Goal: Task Accomplishment & Management: Complete application form

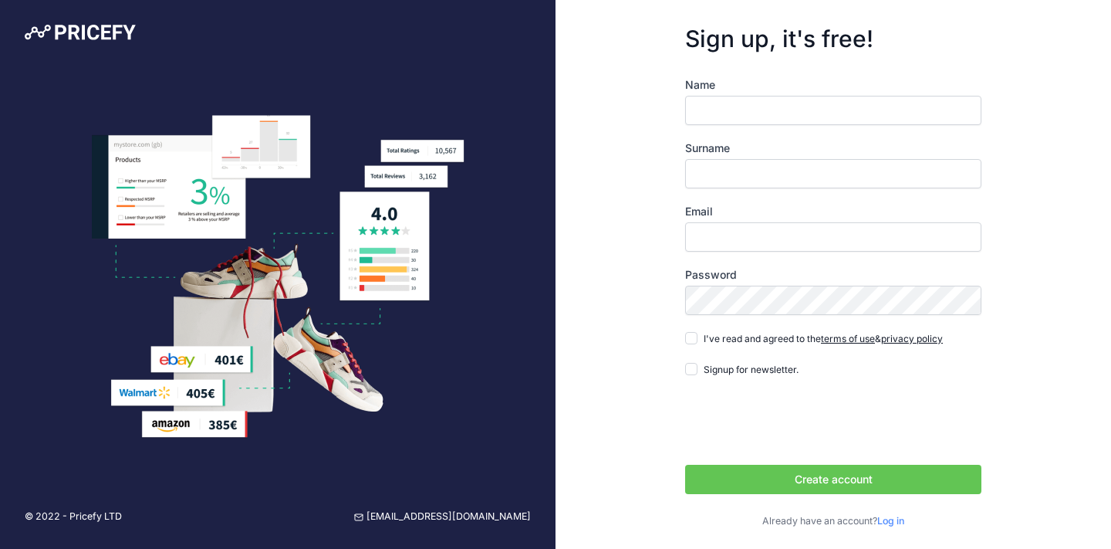
click at [715, 100] on input "Name" at bounding box center [833, 110] width 296 height 29
type input "Waliu"
type input "Tiamiyu"
click at [752, 240] on input "Email" at bounding box center [833, 236] width 296 height 29
type input "[EMAIL_ADDRESS][DOMAIN_NAME]"
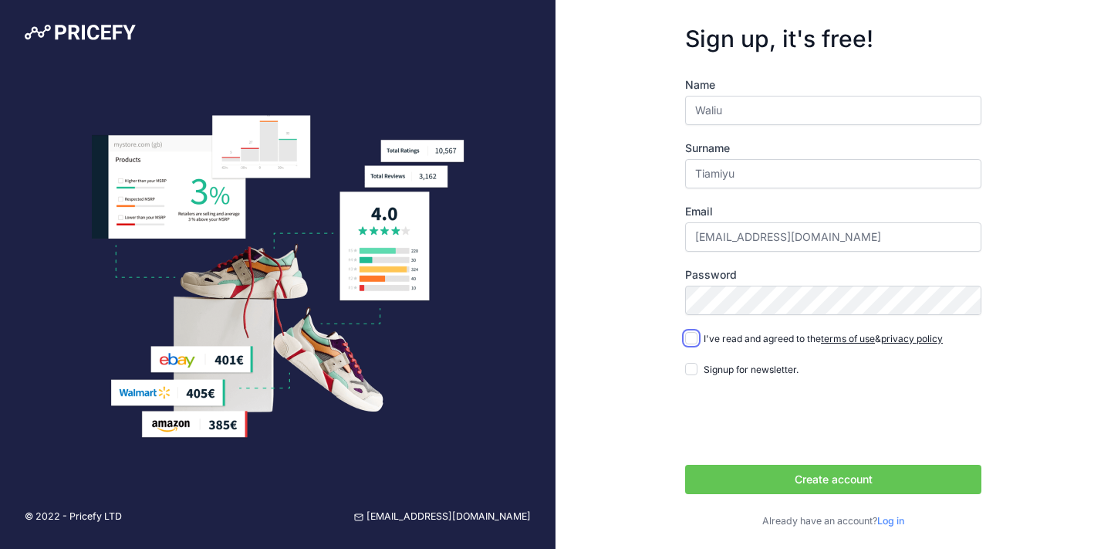
click at [692, 336] on input "I've read and agreed to the terms of use & privacy policy" at bounding box center [691, 338] width 12 height 12
checkbox input "true"
click at [749, 473] on button "Create account" at bounding box center [833, 479] width 296 height 29
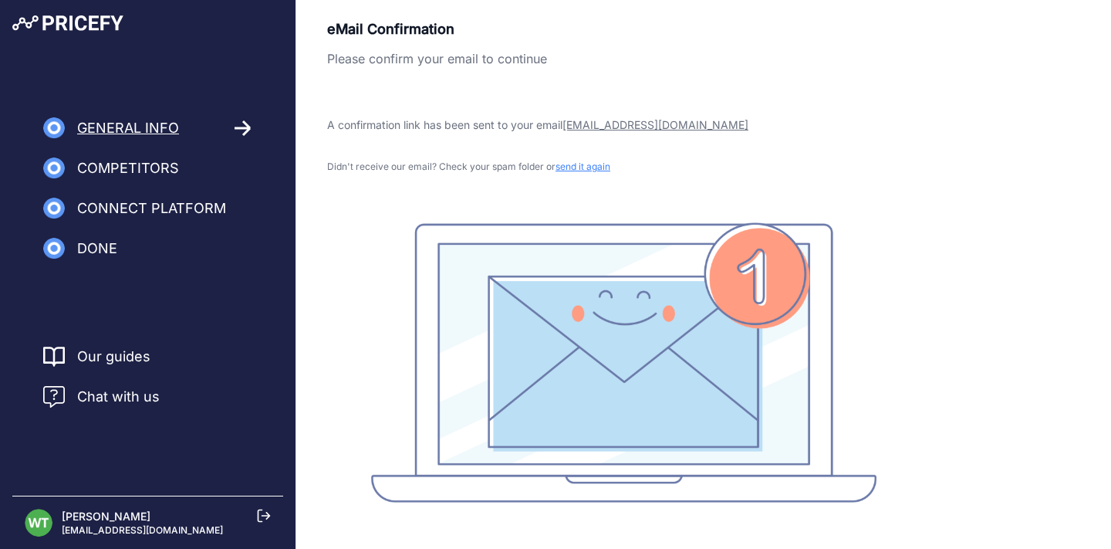
scroll to position [22, 0]
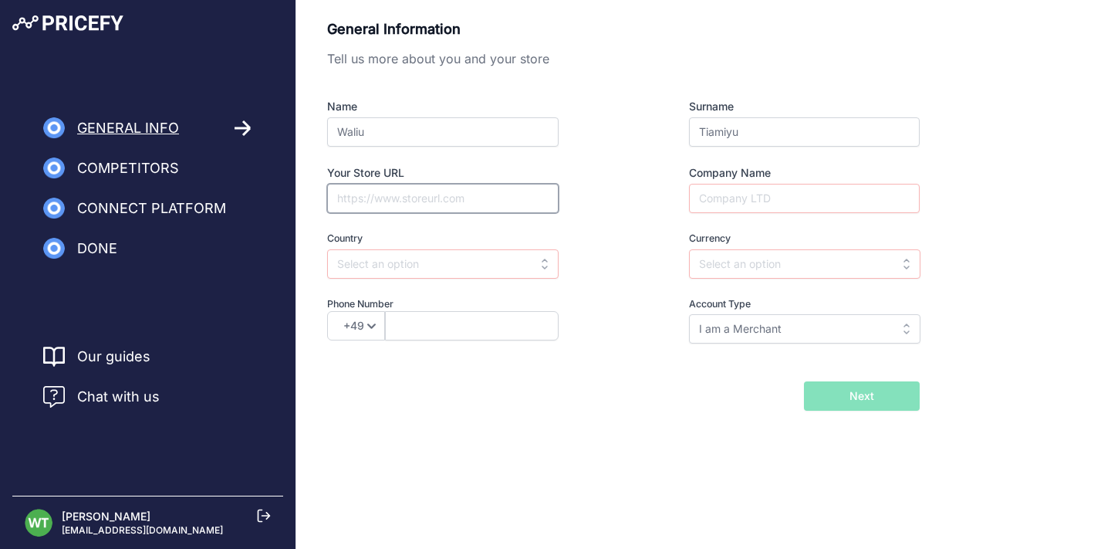
click at [509, 201] on input "Your Store URL" at bounding box center [443, 198] width 232 height 29
type input "[URL][DOMAIN_NAME]"
click at [709, 203] on input "Company Name" at bounding box center [804, 198] width 231 height 29
type input "Answerly"
click at [505, 267] on input "text" at bounding box center [443, 263] width 232 height 29
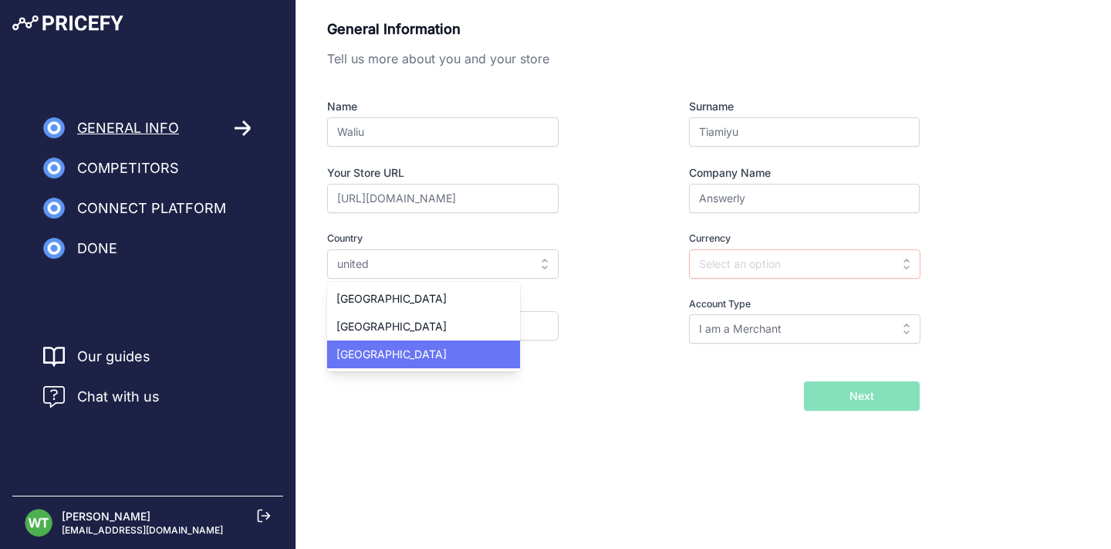
click at [451, 343] on div "United States" at bounding box center [423, 354] width 193 height 28
type input "United States"
type input "USD"
select select "1"
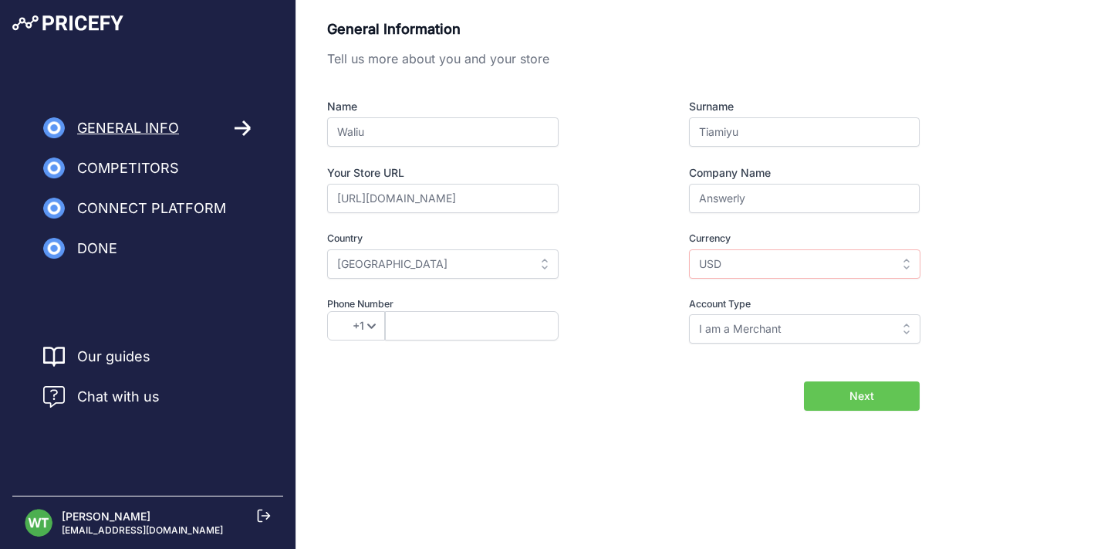
click at [871, 401] on span "Next" at bounding box center [862, 395] width 25 height 15
click at [421, 259] on input "United States" at bounding box center [443, 263] width 232 height 29
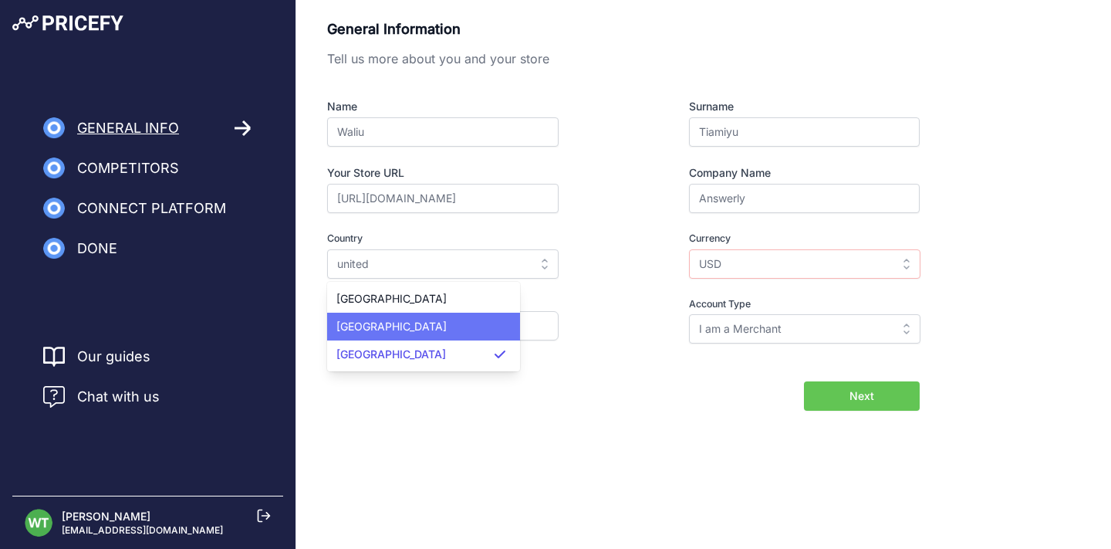
click at [384, 320] on span "United Kingdom" at bounding box center [391, 326] width 110 height 13
type input "United Kingdom"
type input "GBP"
select select "44"
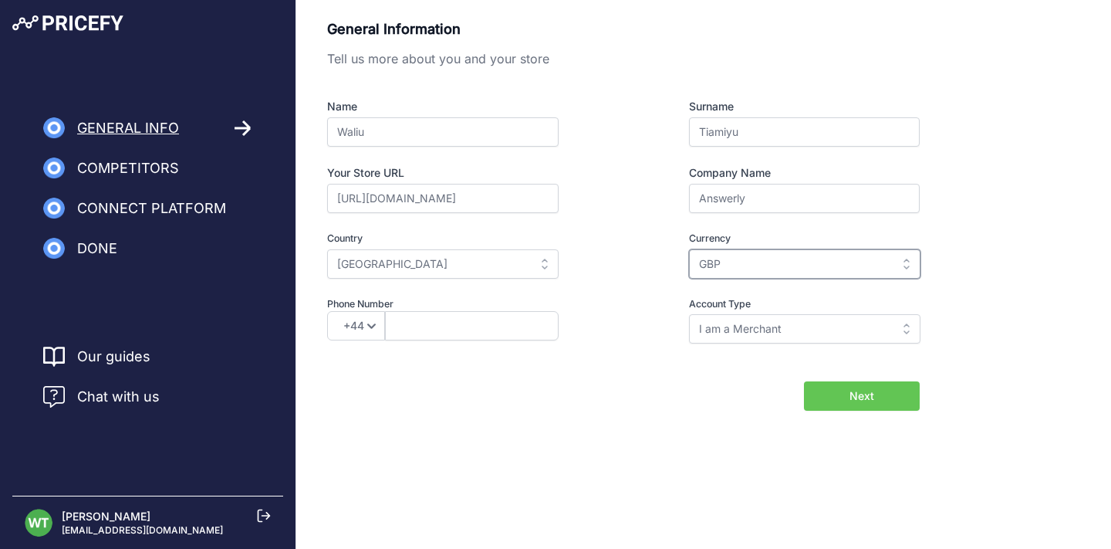
click at [719, 265] on input "GBP" at bounding box center [805, 263] width 232 height 29
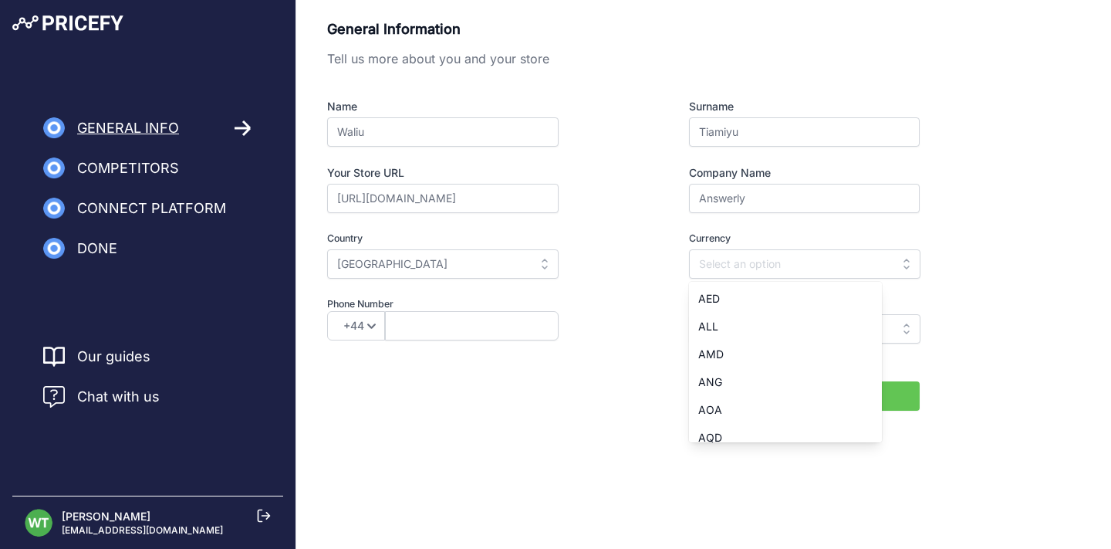
click at [609, 299] on label "Phone Number" at bounding box center [470, 304] width 287 height 15
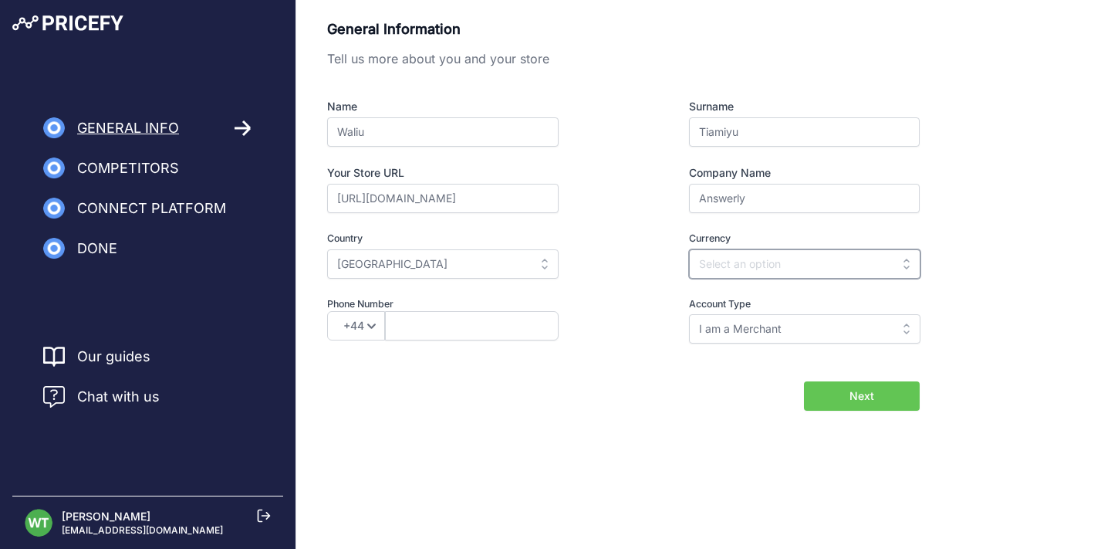
click at [719, 273] on input "text" at bounding box center [805, 263] width 232 height 29
type input "p"
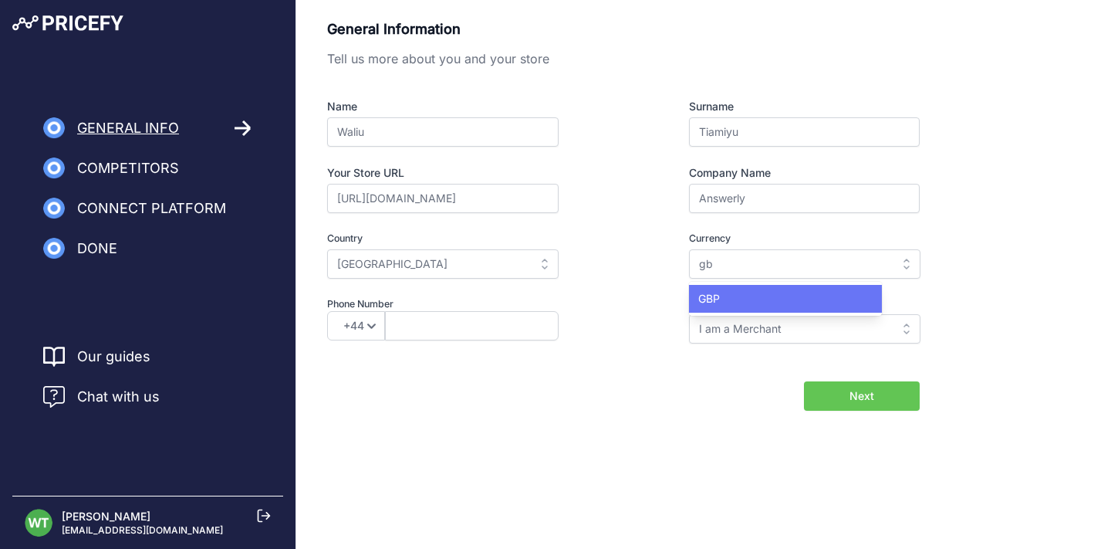
click at [715, 297] on span "GBP" at bounding box center [709, 298] width 22 height 13
type input "GBP"
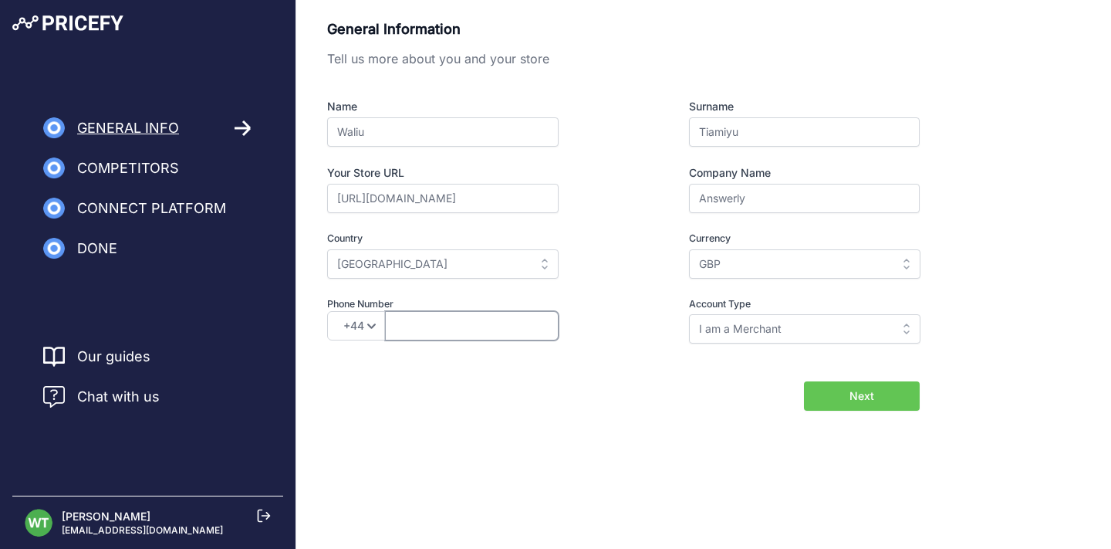
click at [482, 316] on input "text" at bounding box center [472, 325] width 174 height 29
type input "7417436257"
click at [844, 330] on input "I am a Merchant" at bounding box center [805, 328] width 232 height 29
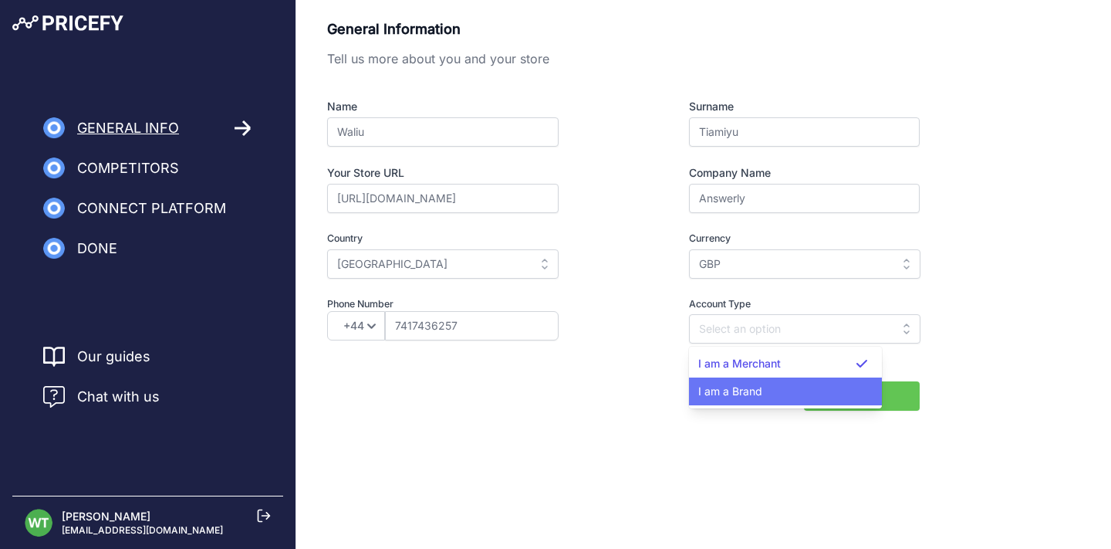
click at [790, 379] on div "I am a Brand" at bounding box center [785, 391] width 193 height 28
type input "I am a Brand"
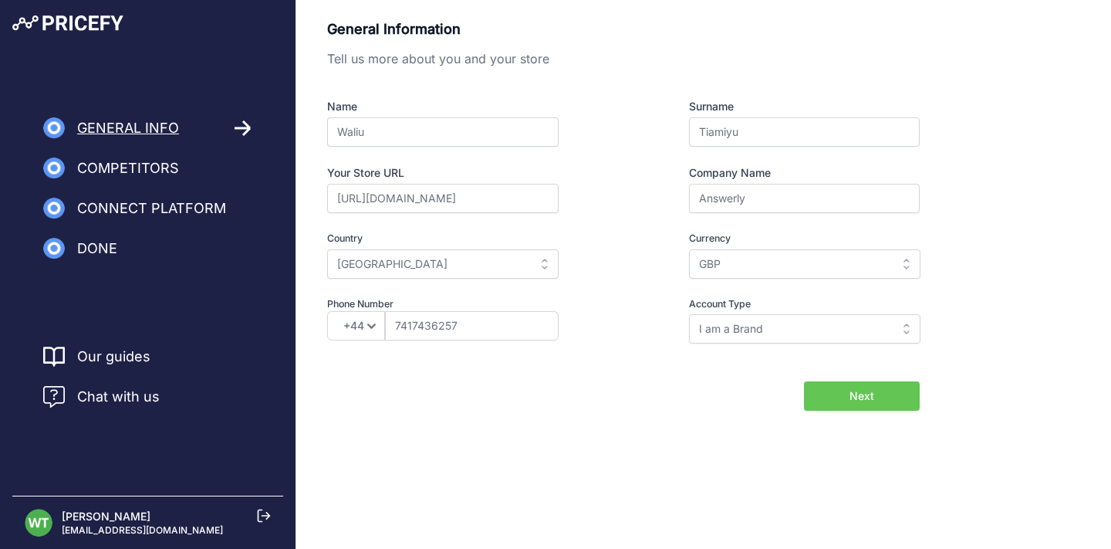
click at [853, 395] on span "Next" at bounding box center [862, 395] width 25 height 15
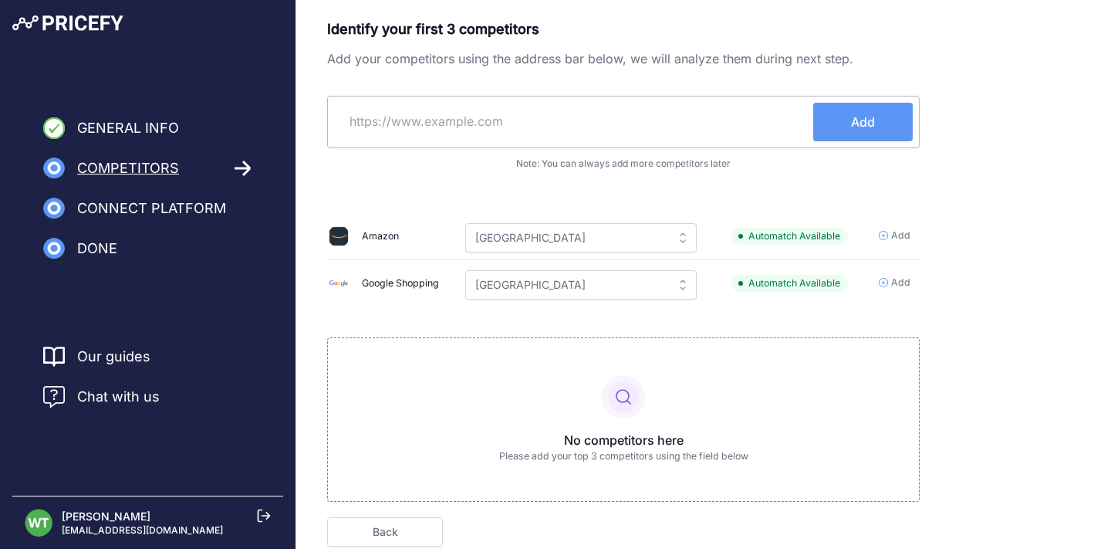
click at [431, 127] on input "text" at bounding box center [573, 121] width 479 height 37
paste input "https://www.intercom.com/"
type input "https://www.intercom.com/"
click at [864, 108] on button "Add" at bounding box center [863, 122] width 100 height 39
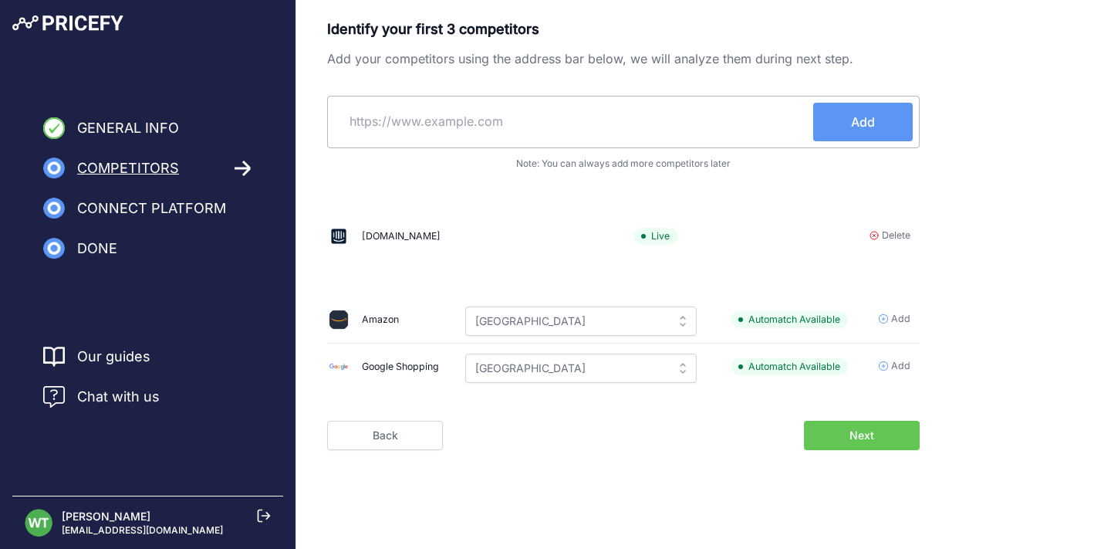
click at [699, 128] on input "text" at bounding box center [573, 121] width 479 height 37
type input "https://chatbase.co"
click at [894, 125] on button "Add" at bounding box center [863, 122] width 100 height 39
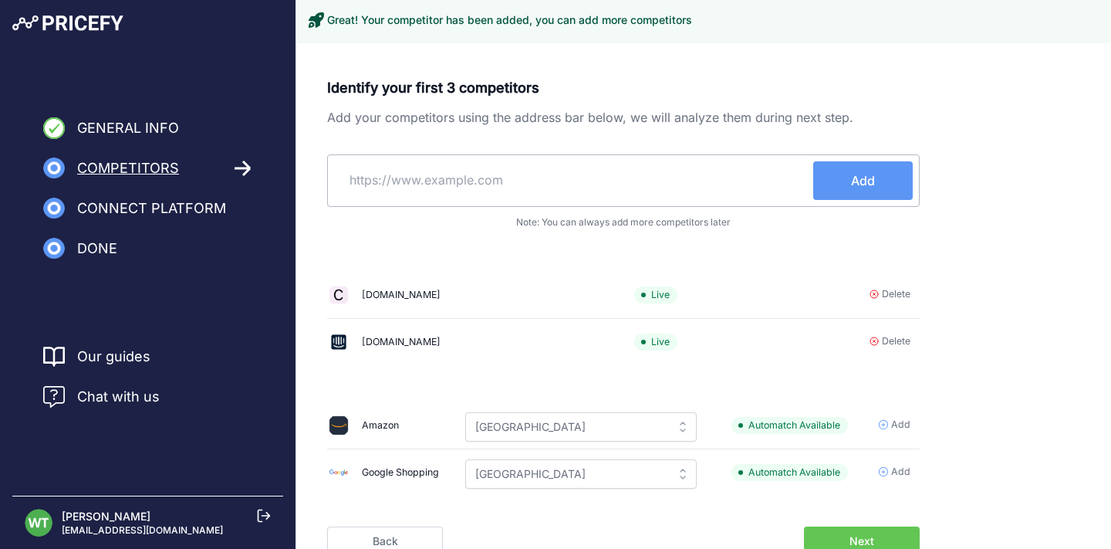
click at [708, 194] on input "text" at bounding box center [573, 179] width 479 height 37
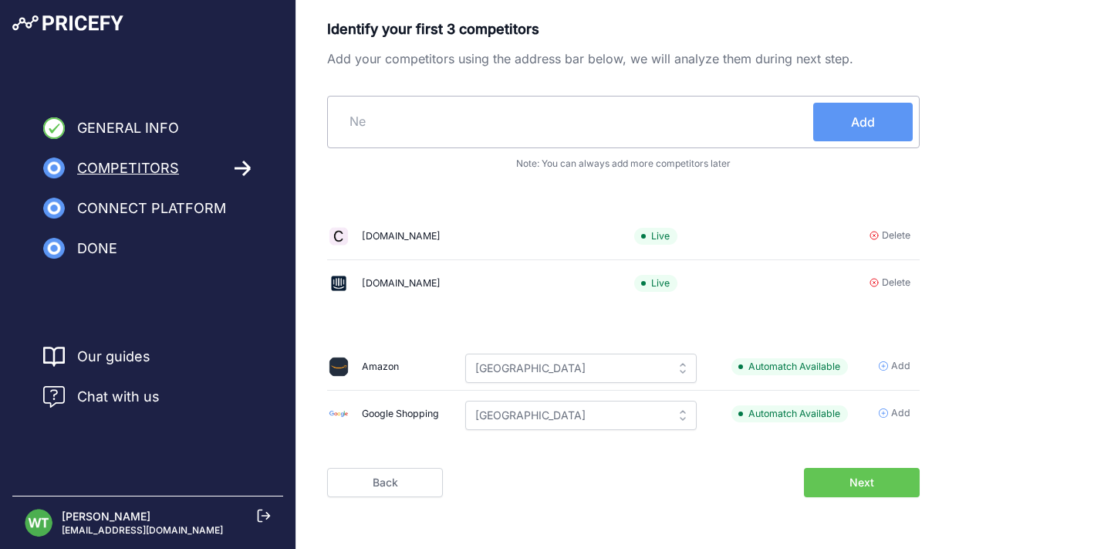
type input "N"
click at [407, 136] on input "https://newoaks." at bounding box center [573, 121] width 479 height 37
paste input "www.newoaks.ai/"
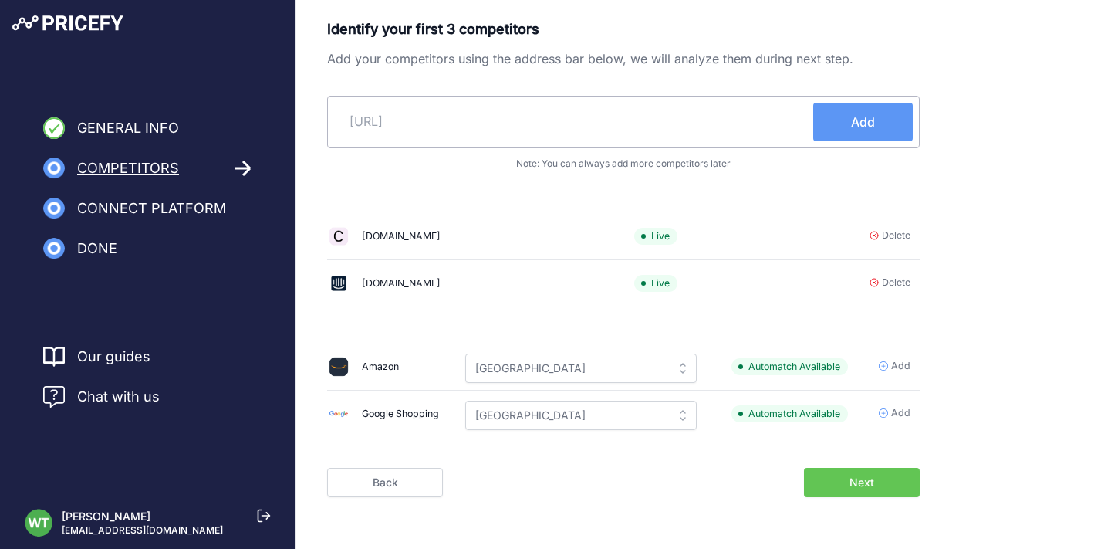
type input "https://www.newoaks.ai/"
click at [832, 128] on button "Add" at bounding box center [863, 122] width 100 height 39
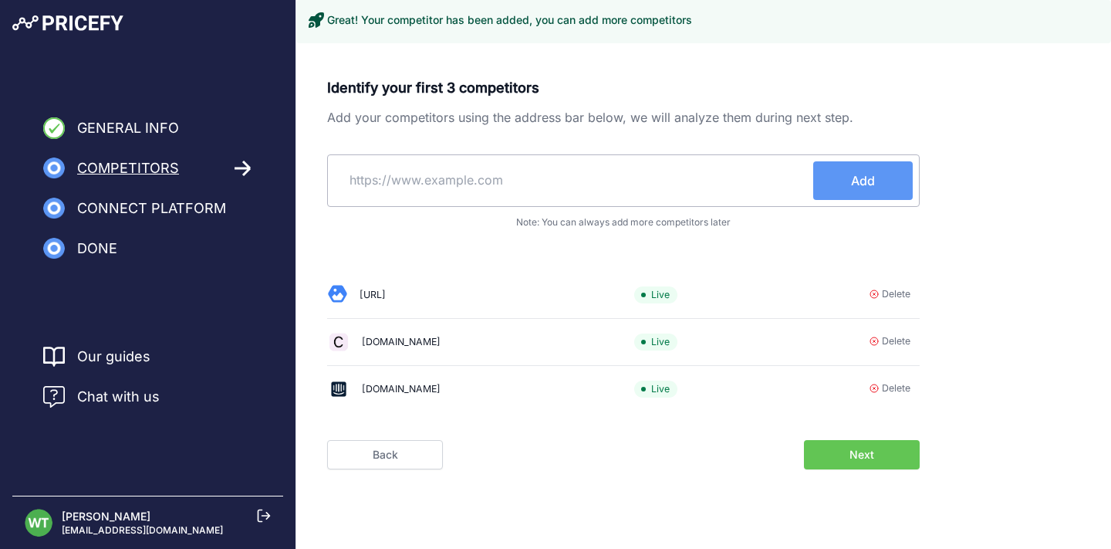
click at [834, 443] on button "Next" at bounding box center [862, 454] width 116 height 29
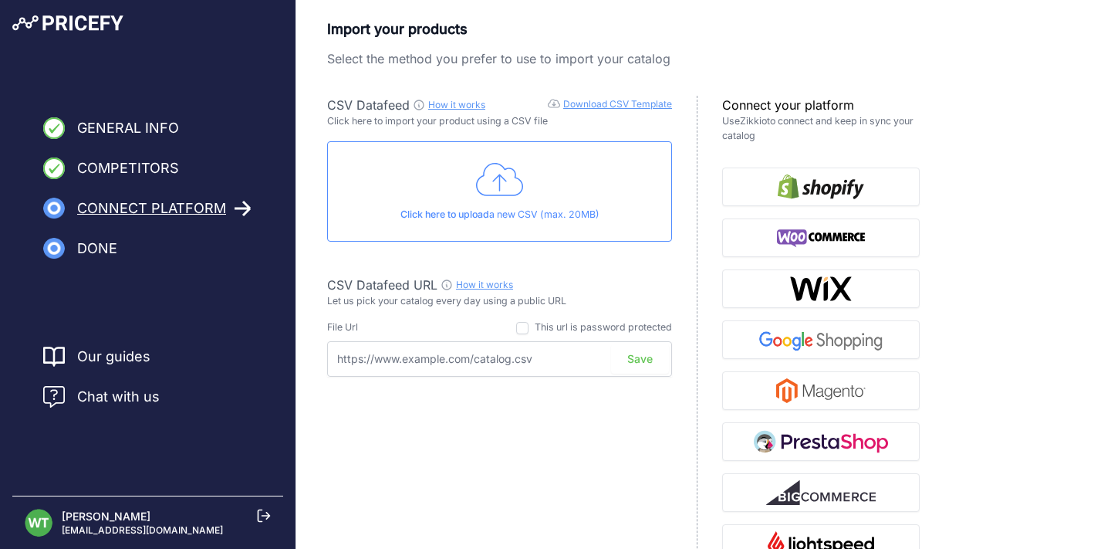
scroll to position [178, 0]
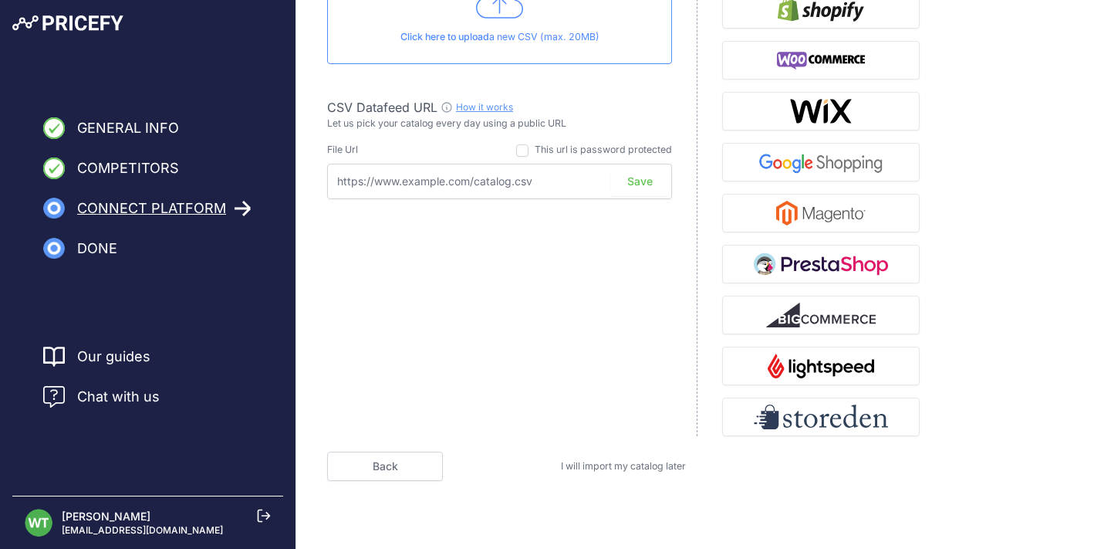
click at [640, 467] on span "I will import my catalog later" at bounding box center [623, 466] width 125 height 12
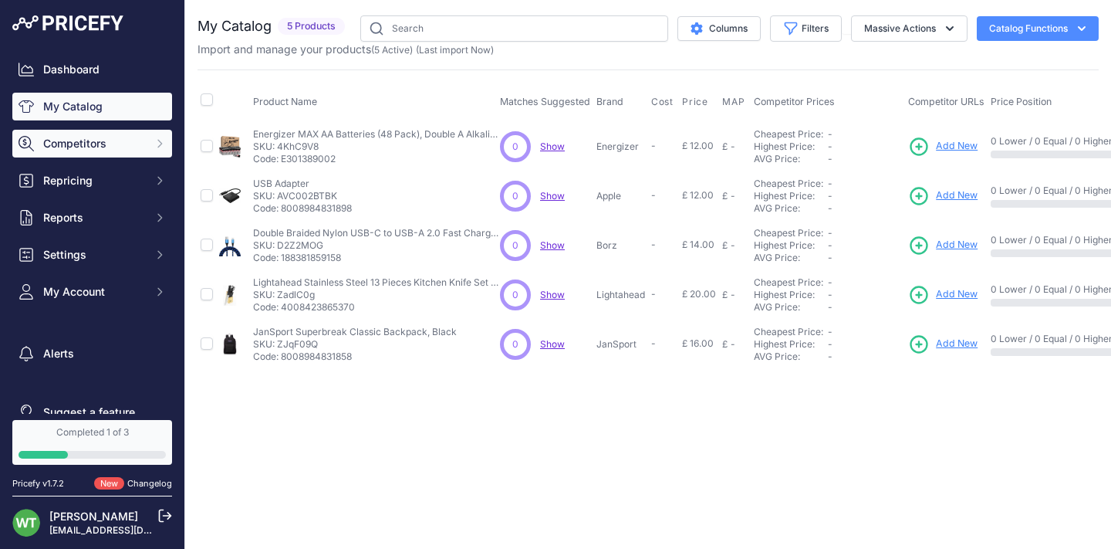
click at [93, 141] on span "Competitors" at bounding box center [93, 143] width 101 height 15
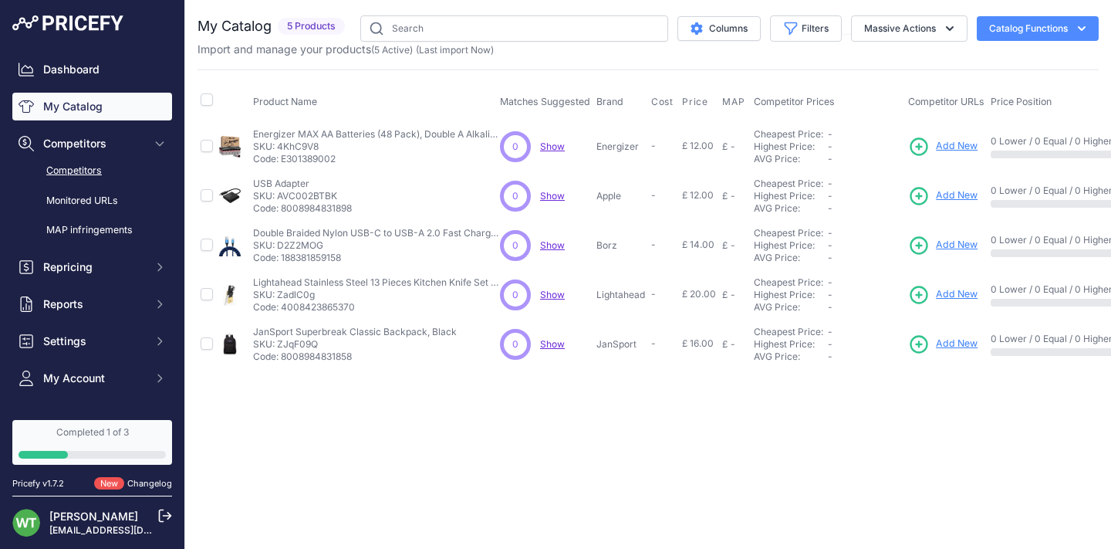
click at [85, 174] on link "Competitors" at bounding box center [92, 170] width 160 height 27
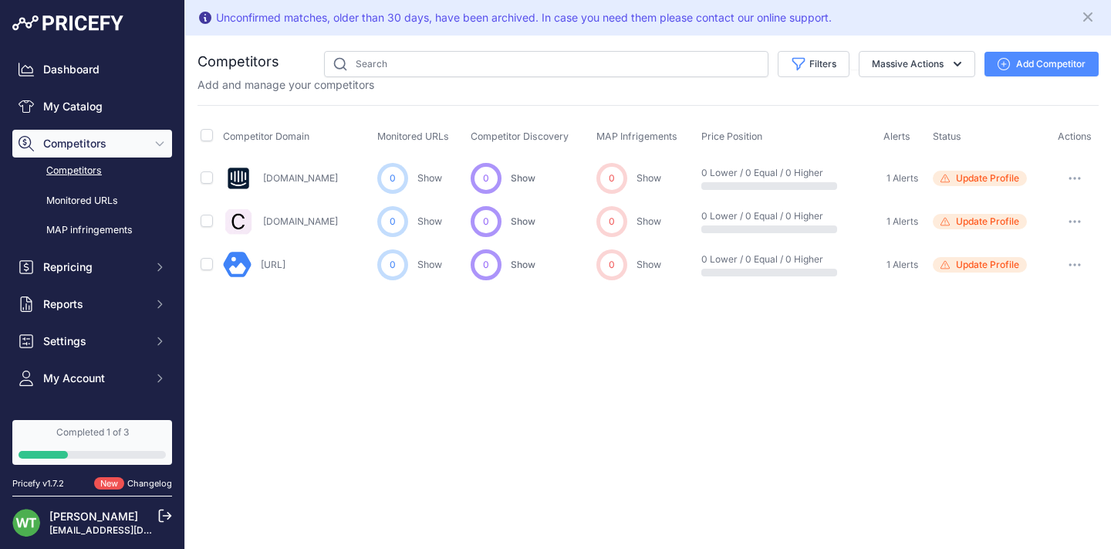
click at [274, 174] on link "[DOMAIN_NAME]" at bounding box center [300, 178] width 75 height 12
click at [1074, 181] on button "button" at bounding box center [1075, 178] width 31 height 22
click at [1056, 201] on link "View Competitor Profile" at bounding box center [1031, 210] width 129 height 25
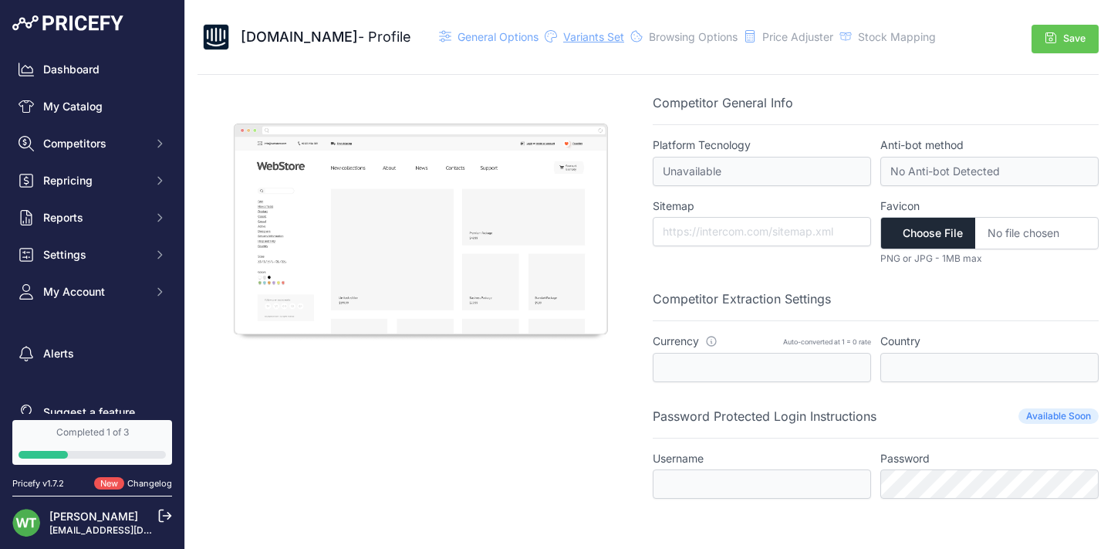
click at [563, 42] on span "Variants Set" at bounding box center [593, 36] width 61 height 13
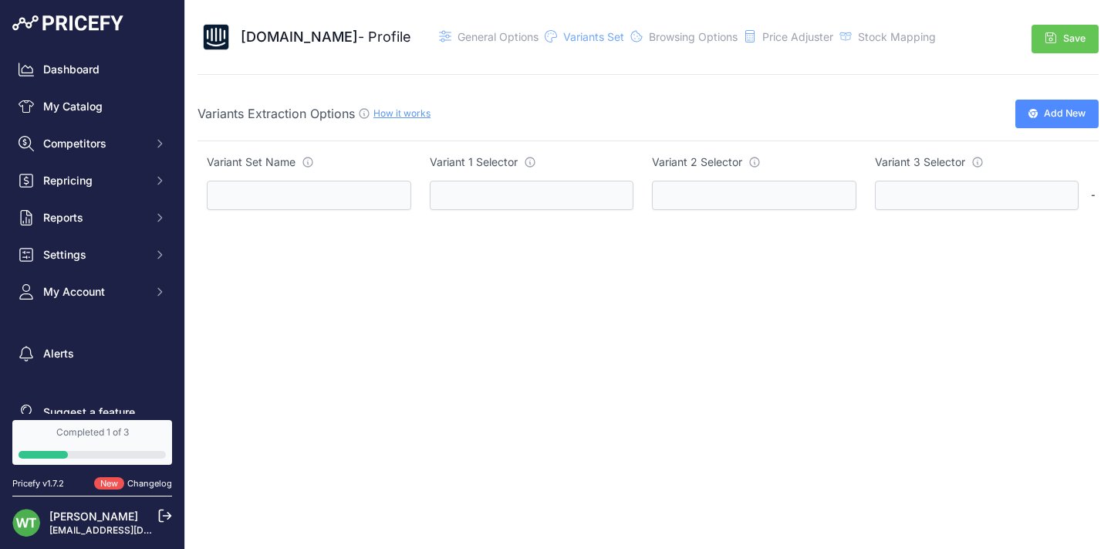
click at [637, 45] on div "Intercom.com - Profile General Options" at bounding box center [569, 37] width 742 height 37
click at [650, 42] on span "Browsing Options" at bounding box center [693, 36] width 89 height 13
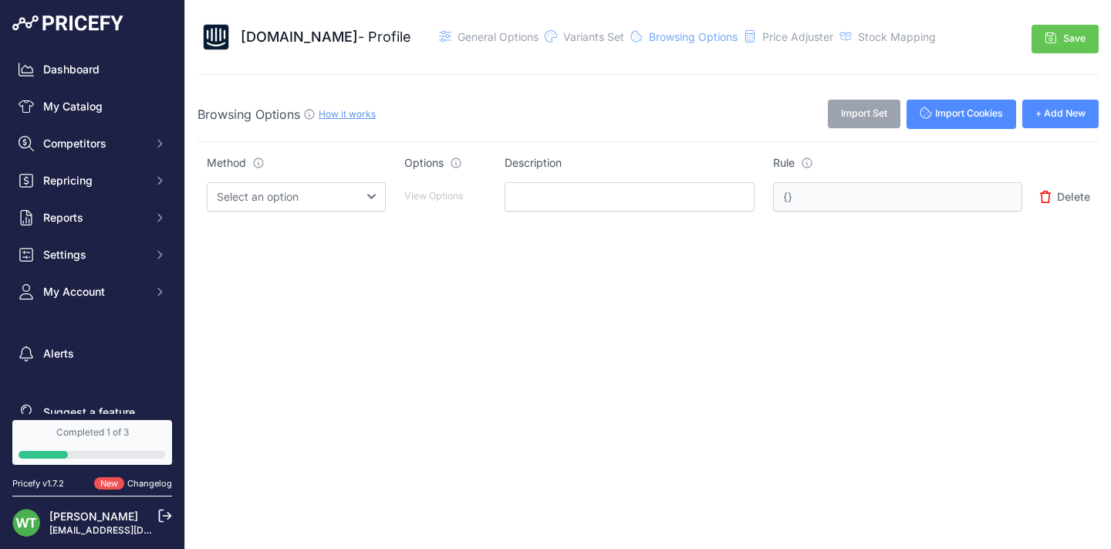
click at [722, 42] on div "Intercom.com - Profile General Options" at bounding box center [569, 37] width 742 height 37
click at [767, 34] on span "Price Adjuster" at bounding box center [797, 36] width 71 height 13
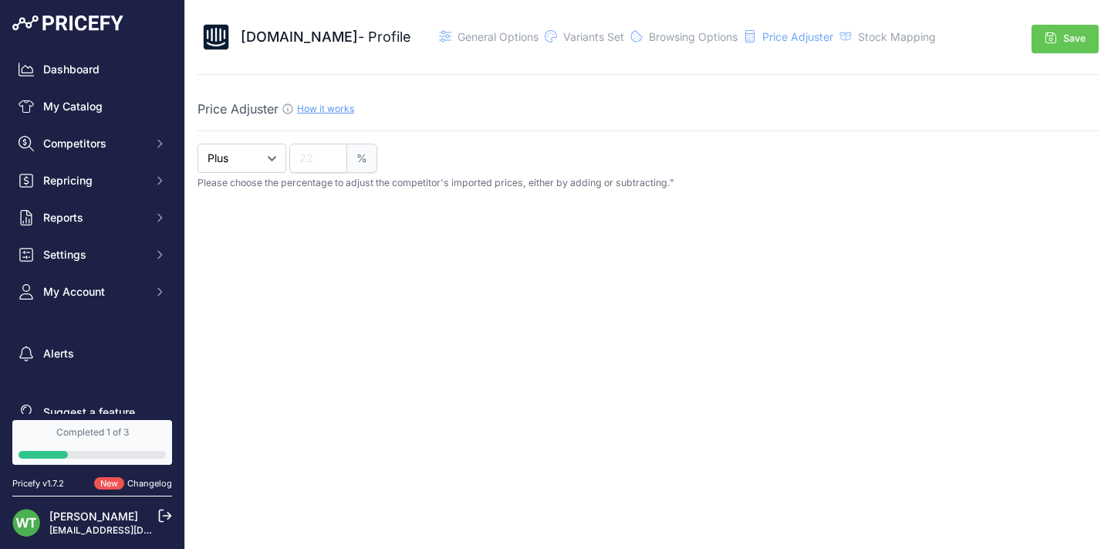
click at [858, 29] on div "Stock Mapping" at bounding box center [897, 36] width 78 height 15
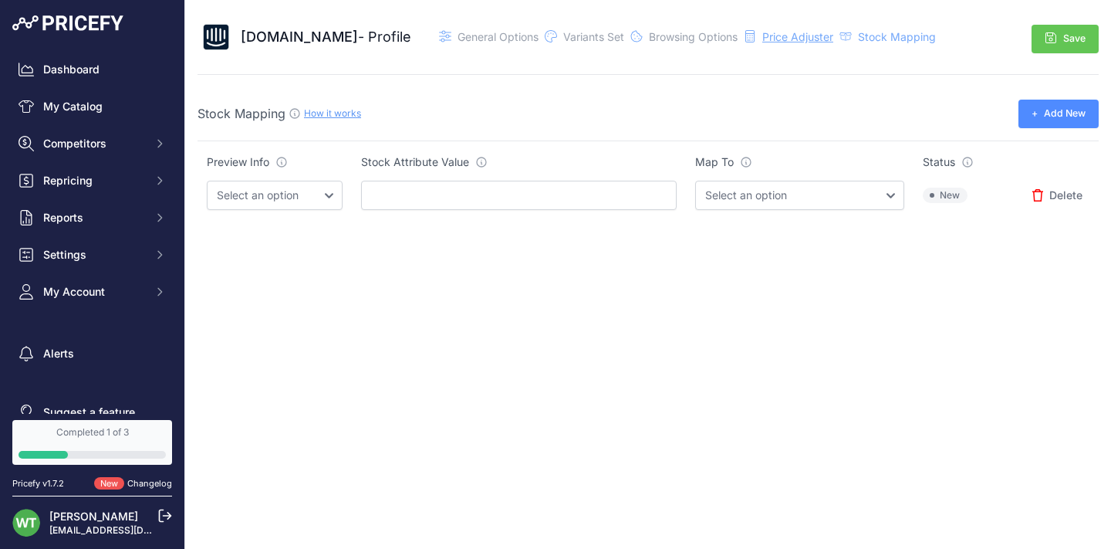
click at [762, 34] on span "Price Adjuster" at bounding box center [797, 36] width 71 height 13
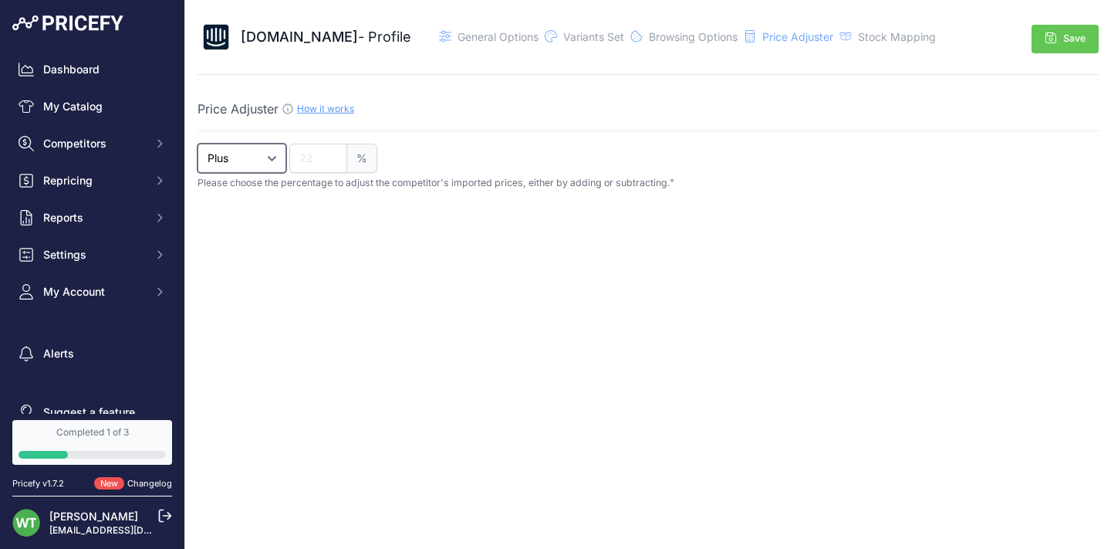
click at [272, 161] on select "Plus Minus" at bounding box center [242, 158] width 89 height 29
click at [198, 144] on select "Plus Minus" at bounding box center [242, 158] width 89 height 29
click at [458, 39] on span "General Options" at bounding box center [498, 36] width 81 height 13
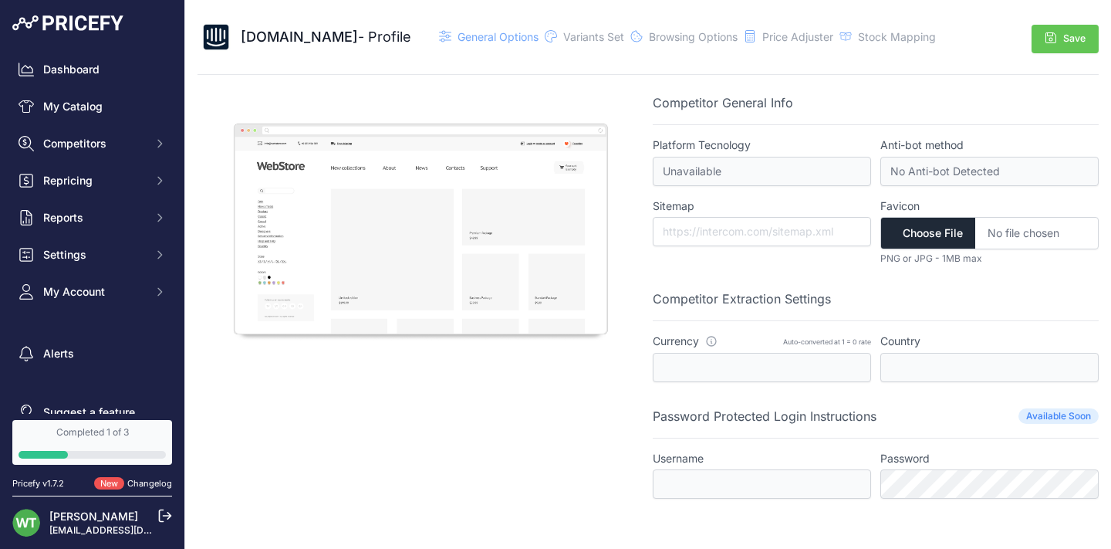
click at [1045, 34] on icon "button" at bounding box center [1051, 38] width 12 height 12
click at [100, 146] on span "Competitors" at bounding box center [93, 143] width 101 height 15
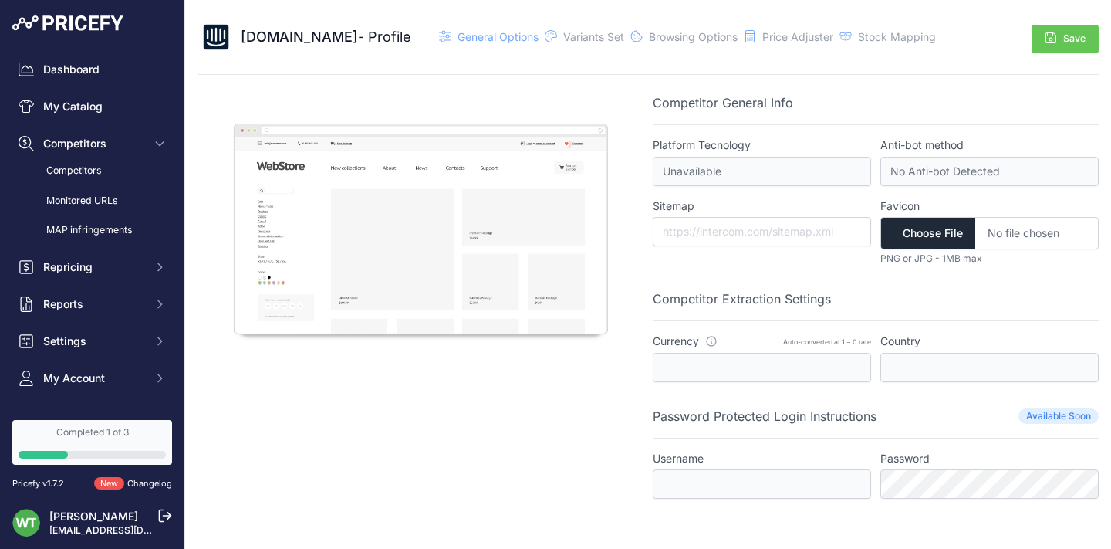
click at [86, 195] on link "Monitored URLs" at bounding box center [92, 201] width 160 height 27
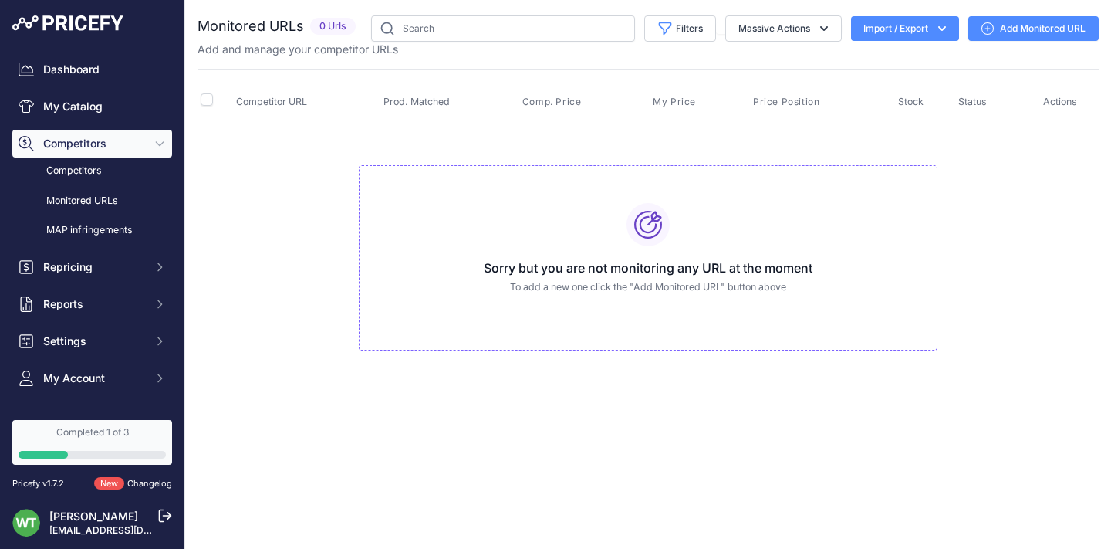
click at [1015, 12] on div "You are not connected to the internet. Monitored URLs" at bounding box center [648, 198] width 901 height 397
click at [1021, 26] on link "Add Monitored URL" at bounding box center [1034, 28] width 130 height 25
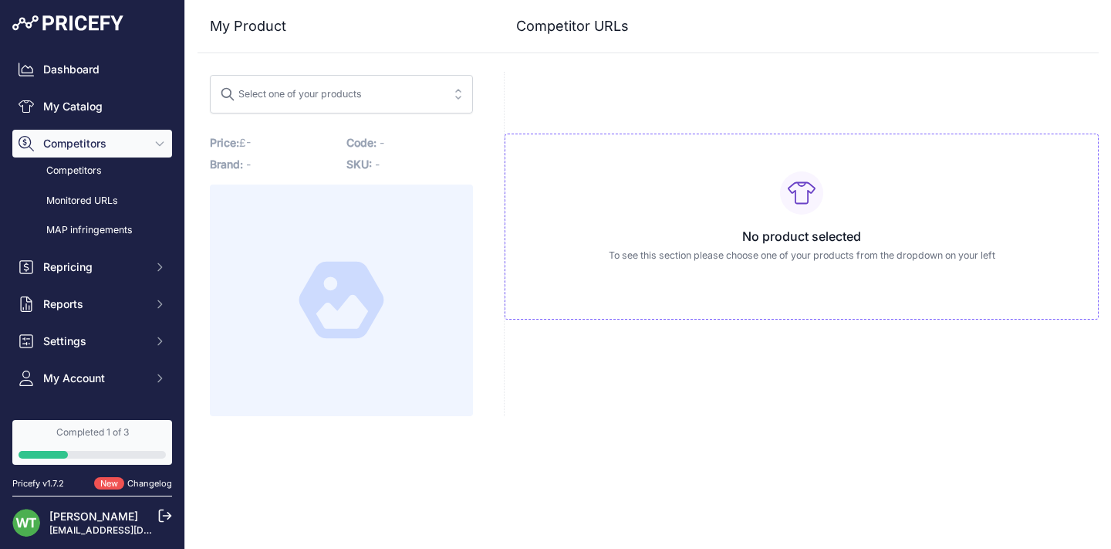
click at [362, 99] on div "Select one of your products" at bounding box center [291, 92] width 142 height 20
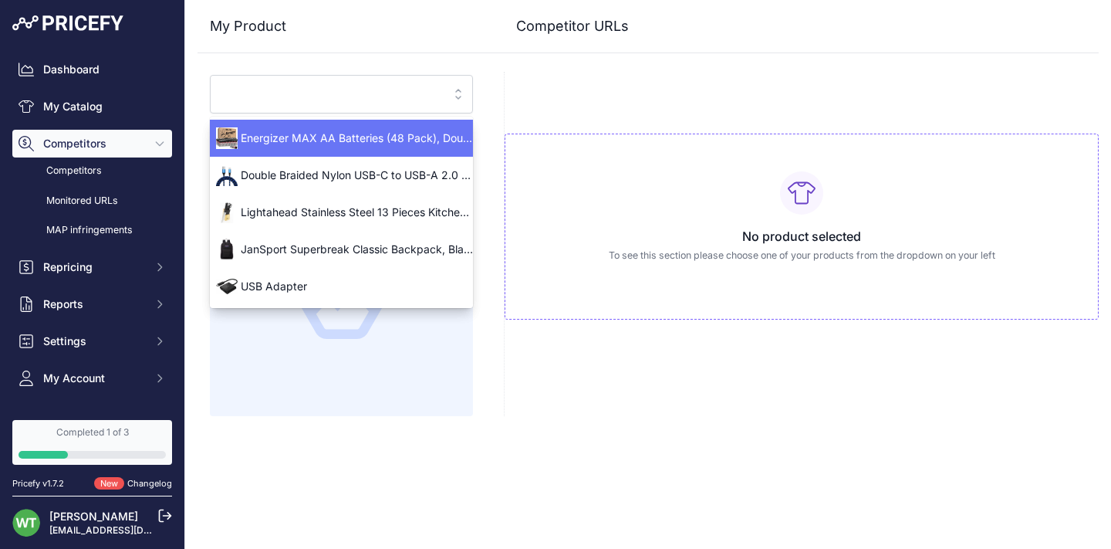
click at [570, 79] on div "No product selected To see this section please choose one of your products from…" at bounding box center [801, 244] width 595 height 344
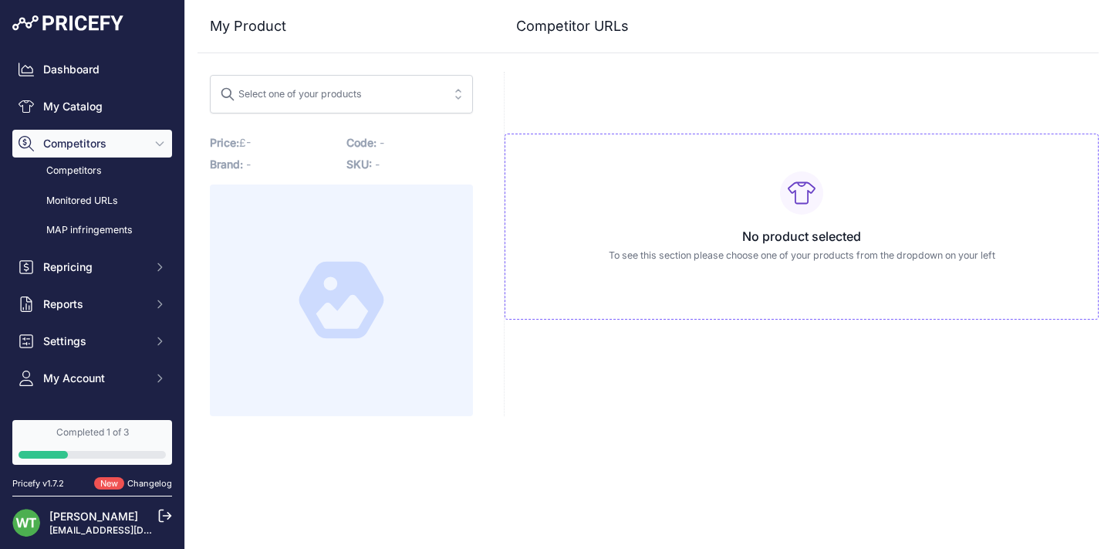
click at [311, 94] on div "Select one of your products" at bounding box center [291, 92] width 142 height 20
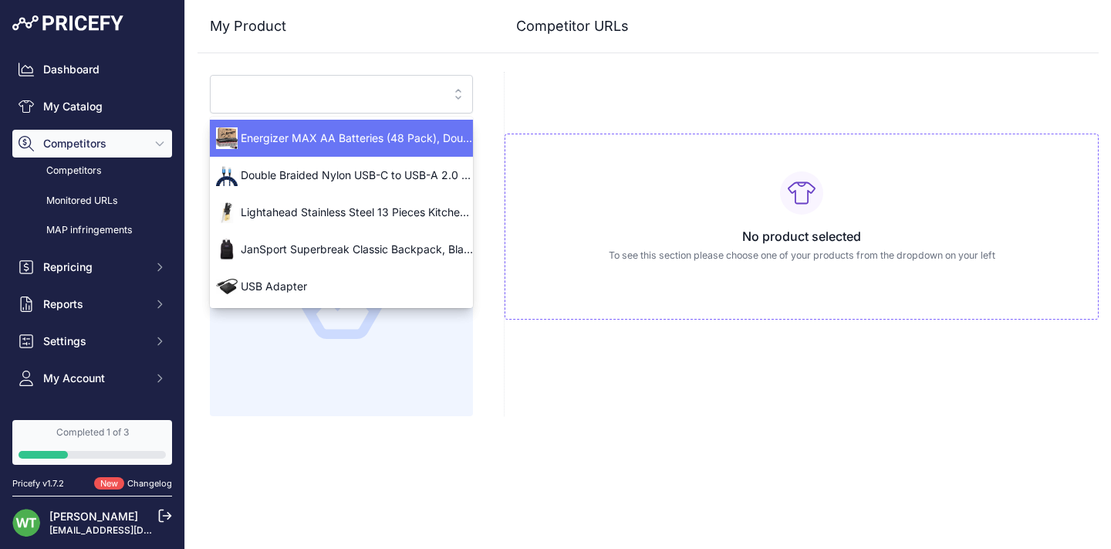
click at [311, 95] on input "search" at bounding box center [330, 94] width 221 height 25
click at [299, 124] on li "Energizer MAX AA Batteries (48 Pack), Double A Alkaline Batteries" at bounding box center [341, 138] width 263 height 37
